Goal: Task Accomplishment & Management: Manage account settings

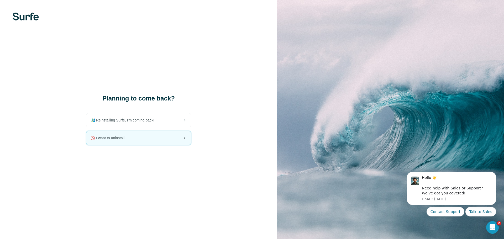
click at [143, 137] on div "🚫 I want to uninstall" at bounding box center [138, 138] width 104 height 14
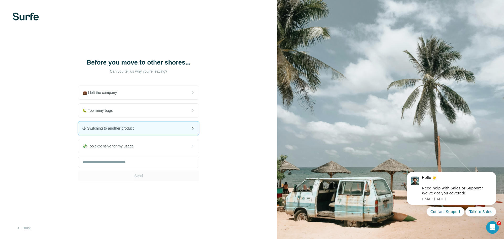
click at [149, 133] on div "🕹 Switching to another product" at bounding box center [138, 128] width 121 height 14
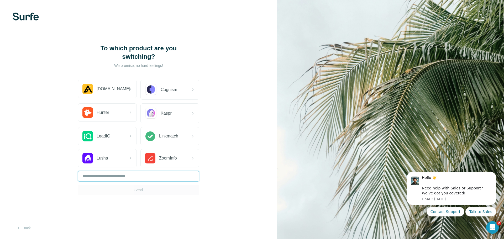
click at [145, 176] on input "text" at bounding box center [138, 176] width 121 height 10
click at [112, 118] on div "Hunter" at bounding box center [107, 113] width 58 height 18
